Goal: Task Accomplishment & Management: Complete application form

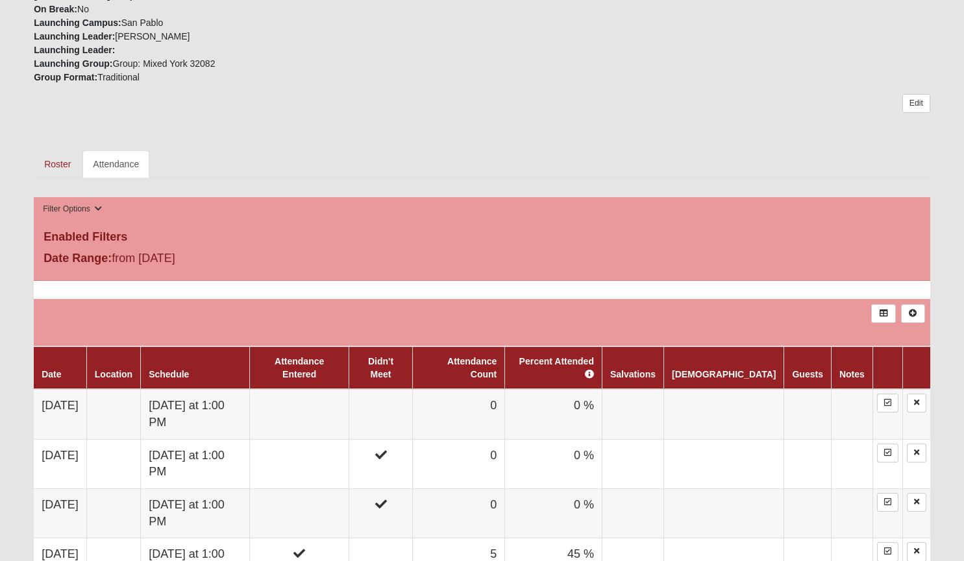
scroll to position [485, 0]
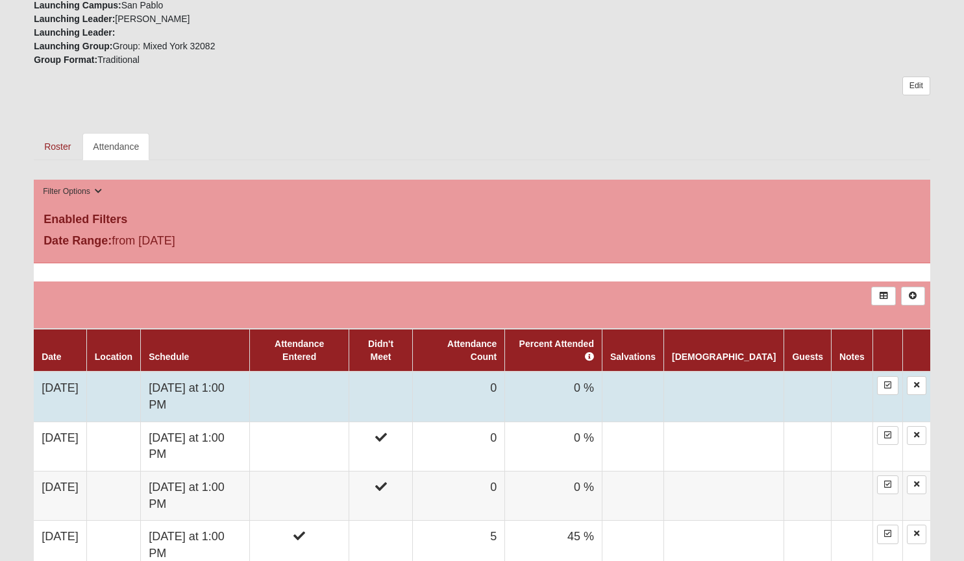
click at [250, 372] on td "Sunday at 1:00 PM" at bounding box center [195, 397] width 109 height 50
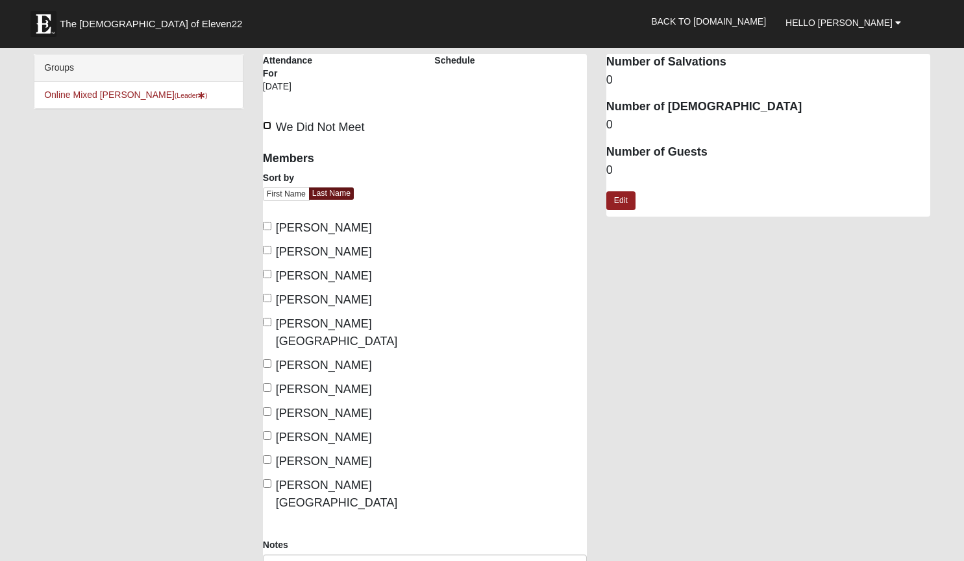
click at [268, 125] on input "We Did Not Meet" at bounding box center [267, 125] width 8 height 8
checkbox input "true"
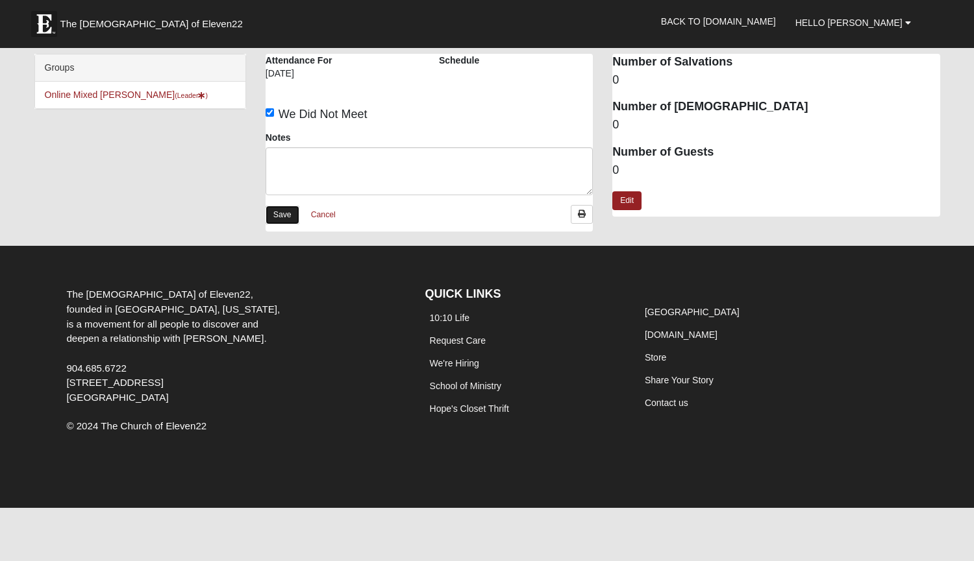
click at [274, 220] on link "Save" at bounding box center [282, 215] width 34 height 19
